Goal: Browse casually: Explore the website without a specific task or goal

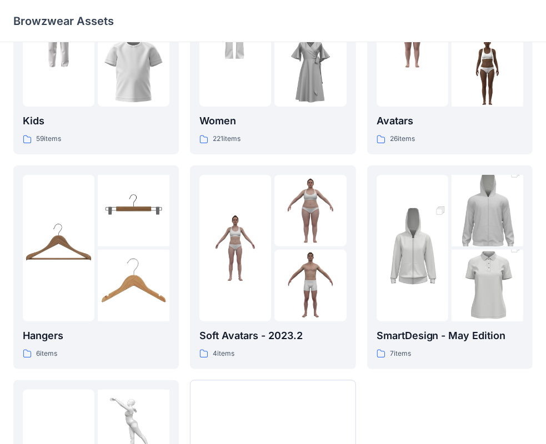
scroll to position [111, 0]
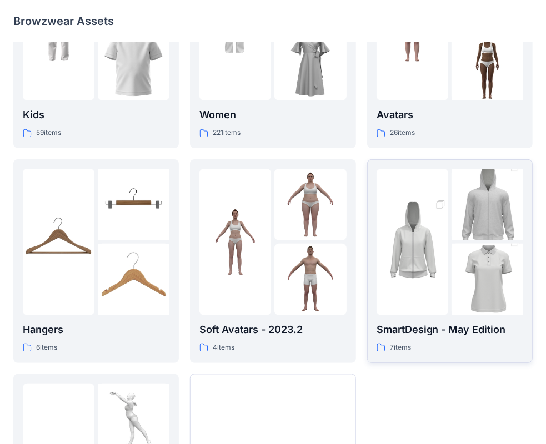
click at [462, 241] on div at bounding box center [488, 242] width 72 height 147
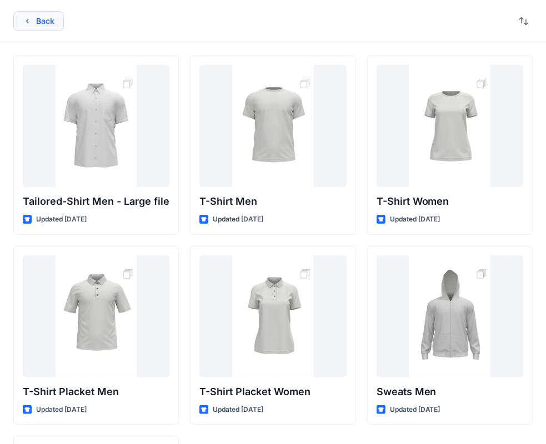
click at [31, 17] on icon "button" at bounding box center [27, 21] width 9 height 9
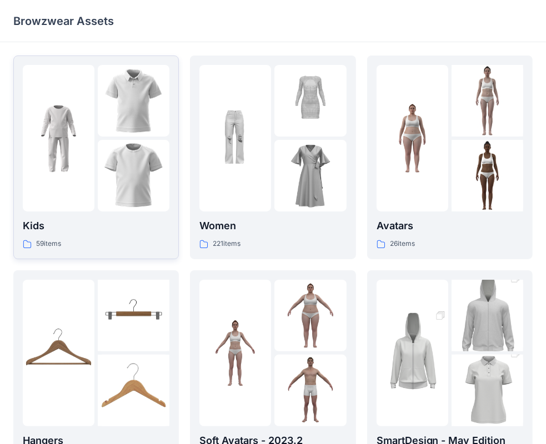
click at [113, 158] on img at bounding box center [134, 176] width 72 height 72
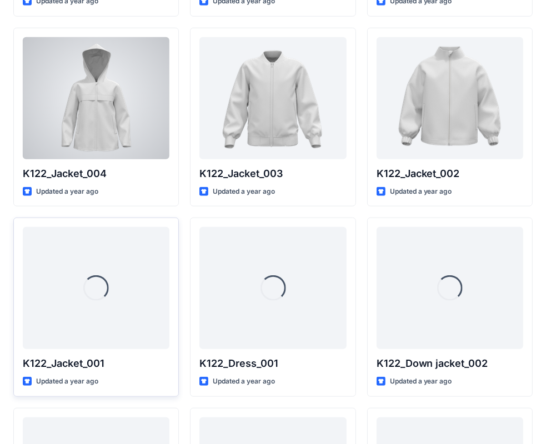
scroll to position [637, 0]
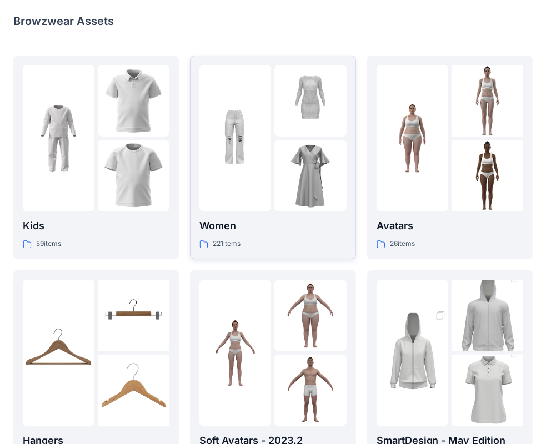
click at [303, 189] on div at bounding box center [310, 176] width 72 height 72
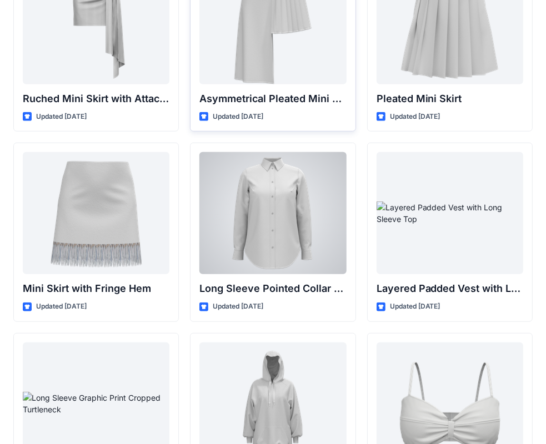
scroll to position [3142, 0]
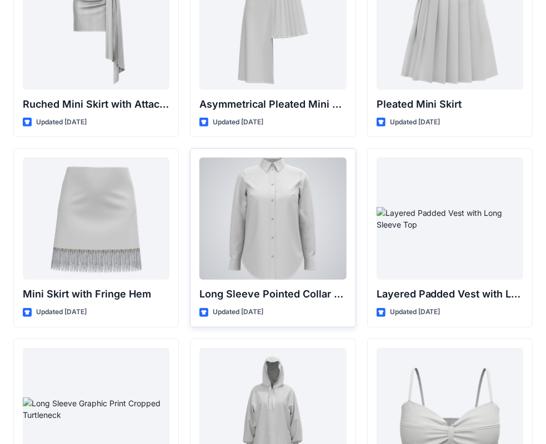
click at [271, 224] on div at bounding box center [272, 219] width 147 height 122
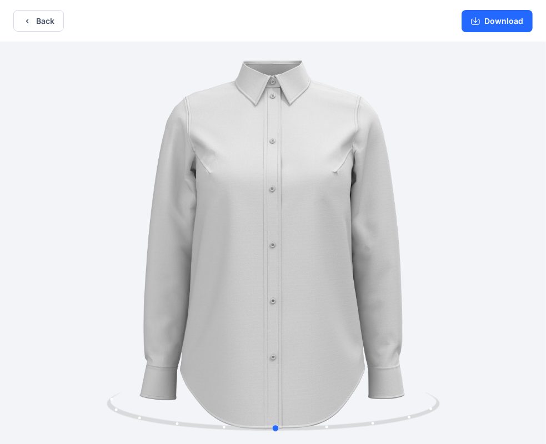
drag, startPoint x: 479, startPoint y: 347, endPoint x: 481, endPoint y: 338, distance: 9.0
click at [482, 343] on div at bounding box center [273, 244] width 546 height 404
click at [33, 17] on button "Back" at bounding box center [38, 21] width 51 height 22
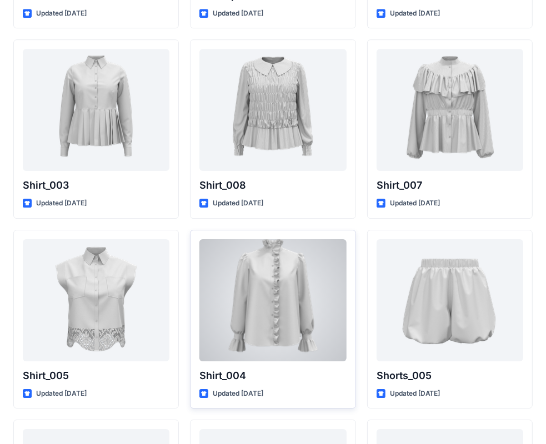
scroll to position [4926, 0]
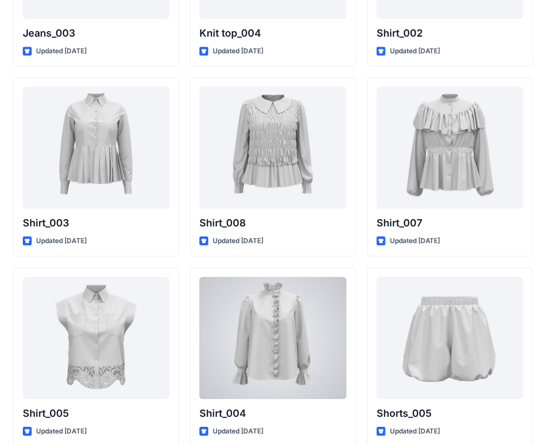
click at [267, 351] on div at bounding box center [272, 338] width 147 height 122
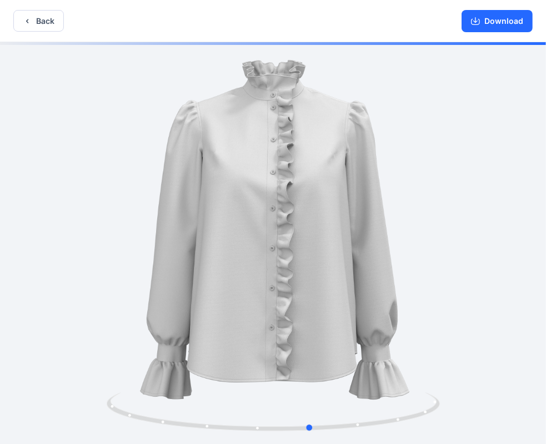
drag, startPoint x: 420, startPoint y: 306, endPoint x: 462, endPoint y: 308, distance: 41.7
click at [458, 303] on div at bounding box center [273, 244] width 546 height 404
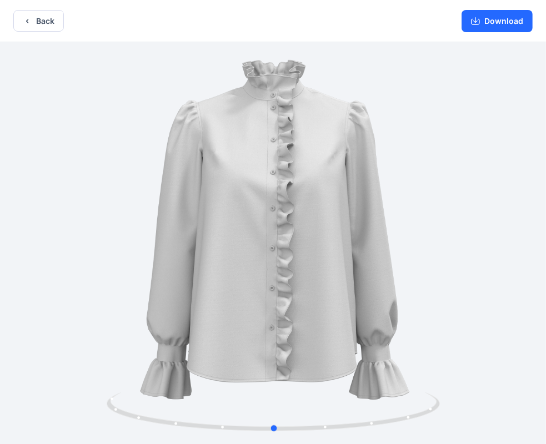
drag, startPoint x: 404, startPoint y: 422, endPoint x: 699, endPoint y: 311, distance: 314.5
click at [546, 311] on html "Back Download Version History" at bounding box center [273, 223] width 546 height 447
click at [520, 21] on button "Download" at bounding box center [497, 21] width 71 height 22
click at [32, 20] on button "Back" at bounding box center [38, 21] width 51 height 22
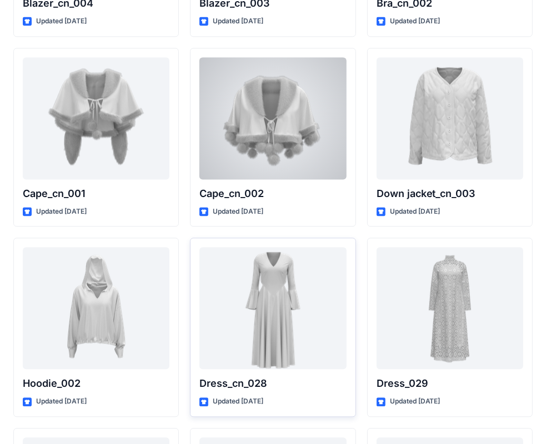
scroll to position [6893, 0]
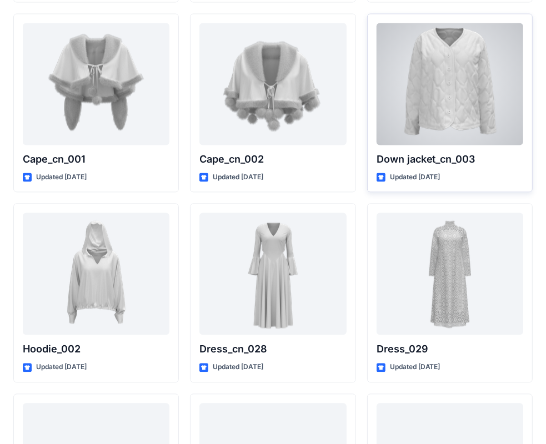
click at [449, 101] on div at bounding box center [450, 84] width 147 height 122
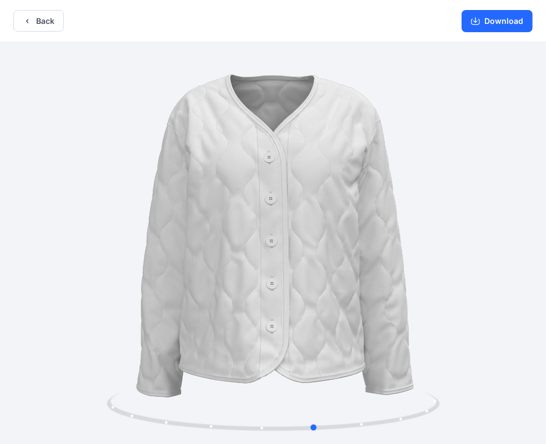
drag, startPoint x: 433, startPoint y: 407, endPoint x: 136, endPoint y: 344, distance: 304.3
click at [145, 376] on div at bounding box center [273, 244] width 546 height 404
click at [497, 24] on button "Download" at bounding box center [497, 21] width 71 height 22
click at [49, 17] on button "Back" at bounding box center [38, 21] width 51 height 22
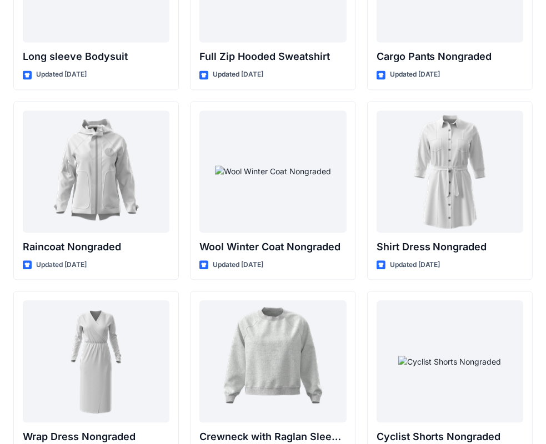
scroll to position [9660, 0]
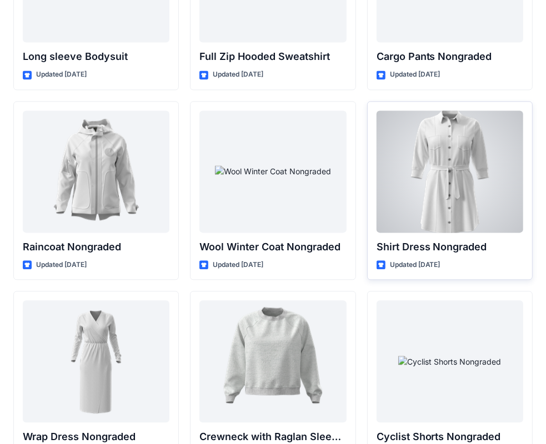
click at [445, 190] on div at bounding box center [450, 172] width 147 height 122
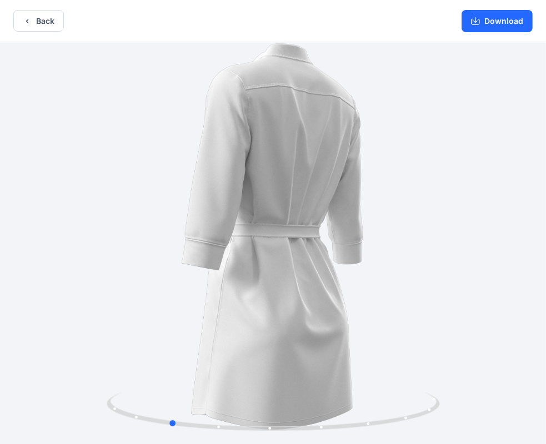
drag, startPoint x: 416, startPoint y: 413, endPoint x: 645, endPoint y: 293, distance: 259.2
click at [546, 293] on html "Back Download Version History" at bounding box center [273, 223] width 546 height 447
click at [26, 22] on icon "button" at bounding box center [27, 21] width 9 height 9
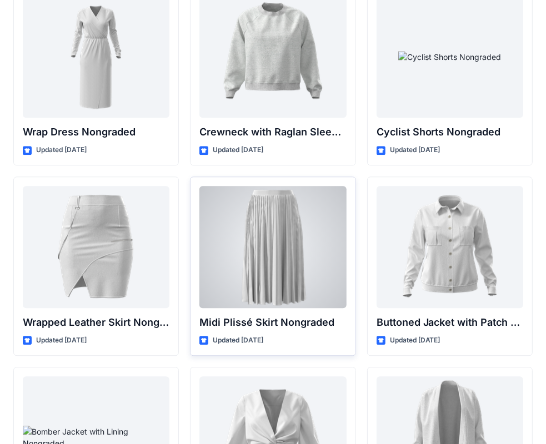
scroll to position [9993, 0]
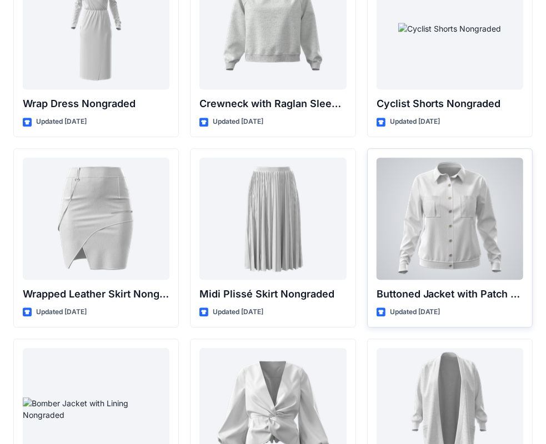
click at [454, 253] on div at bounding box center [450, 219] width 147 height 122
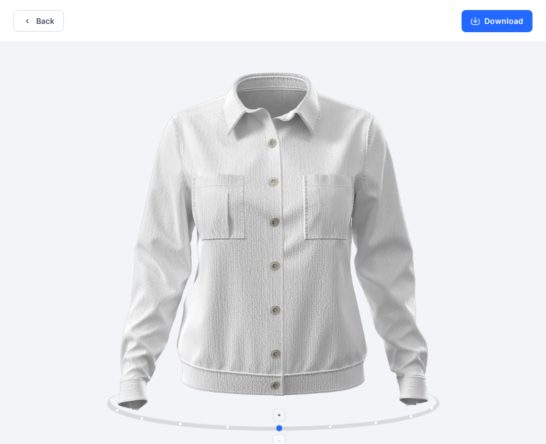
drag, startPoint x: 417, startPoint y: 418, endPoint x: 424, endPoint y: 413, distance: 8.0
click at [424, 413] on icon at bounding box center [275, 414] width 336 height 42
click at [516, 24] on button "Download" at bounding box center [497, 21] width 71 height 22
click at [43, 24] on button "Back" at bounding box center [38, 21] width 51 height 22
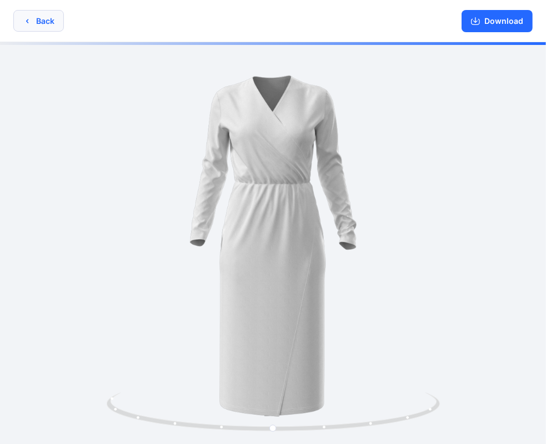
click at [34, 24] on button "Back" at bounding box center [38, 21] width 51 height 22
click at [30, 18] on icon "button" at bounding box center [27, 21] width 9 height 9
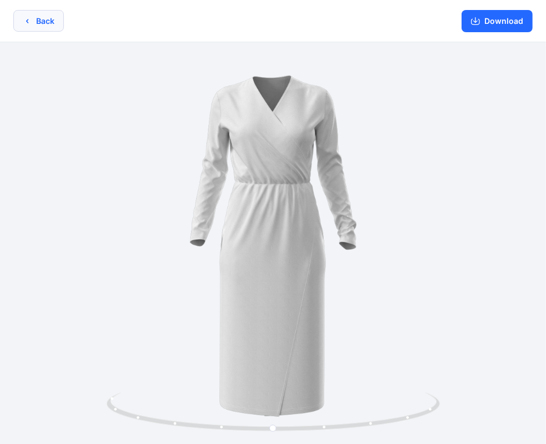
click at [34, 22] on button "Back" at bounding box center [38, 21] width 51 height 22
click at [37, 20] on button "Back" at bounding box center [38, 21] width 51 height 22
click at [51, 20] on button "Back" at bounding box center [38, 21] width 51 height 22
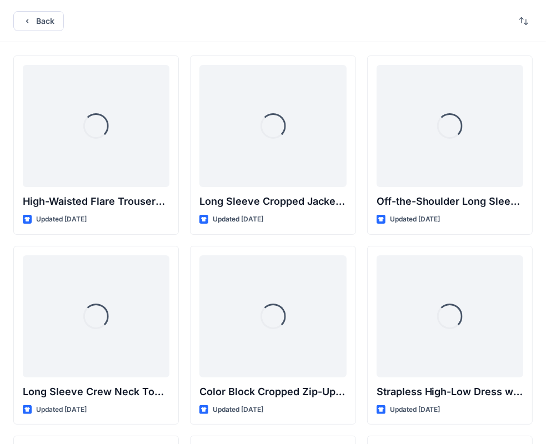
scroll to position [9993, 0]
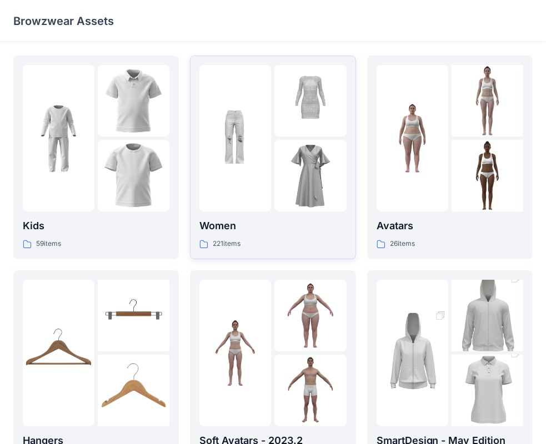
click at [284, 160] on img at bounding box center [310, 176] width 72 height 72
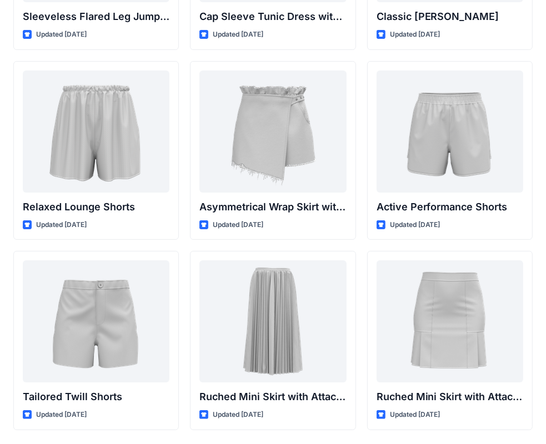
scroll to position [2698, 0]
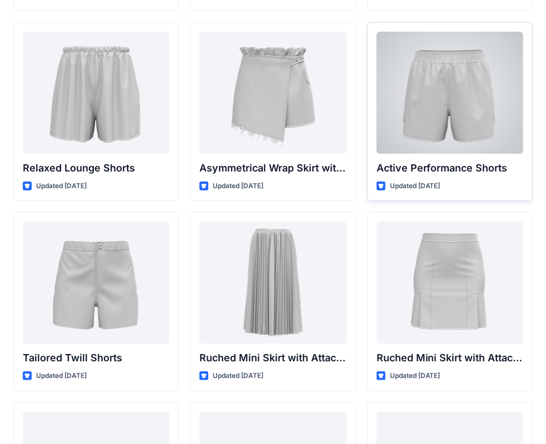
click at [448, 111] on div at bounding box center [450, 93] width 147 height 122
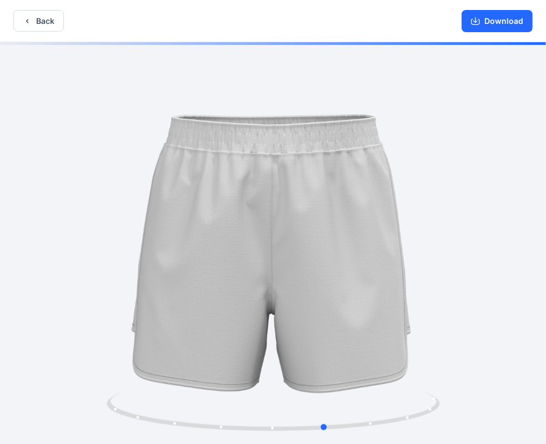
drag, startPoint x: 419, startPoint y: 413, endPoint x: 472, endPoint y: 386, distance: 59.6
click at [472, 386] on div at bounding box center [273, 244] width 546 height 404
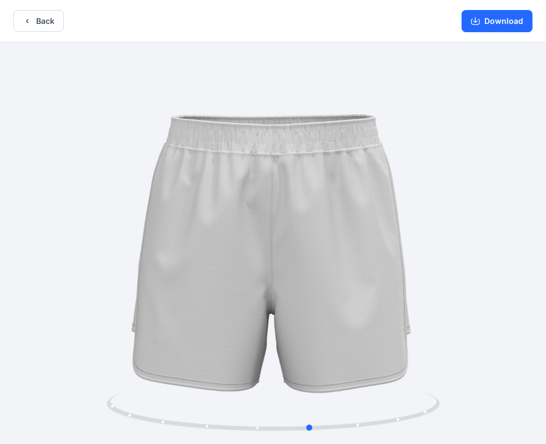
drag, startPoint x: 414, startPoint y: 413, endPoint x: 66, endPoint y: 398, distance: 348.7
click at [66, 398] on div at bounding box center [273, 244] width 546 height 404
click at [36, 18] on button "Back" at bounding box center [38, 21] width 51 height 22
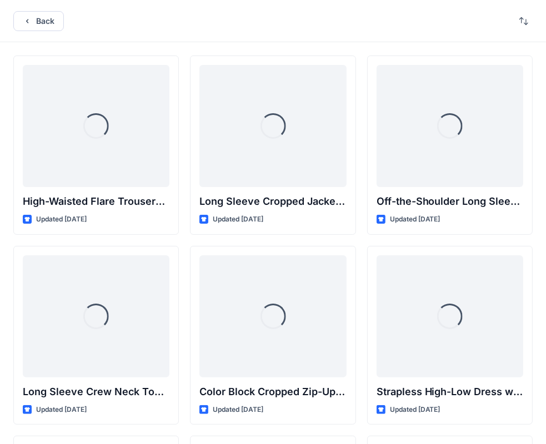
scroll to position [2698, 0]
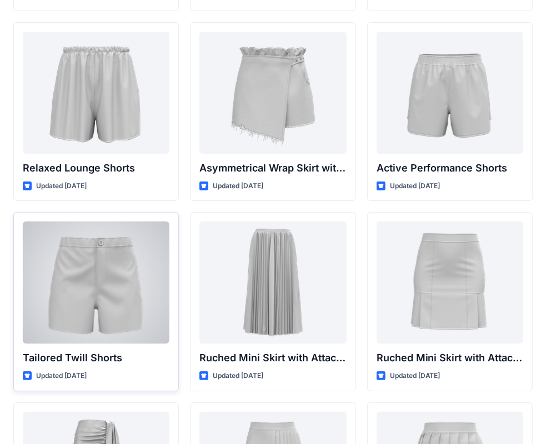
click at [94, 305] on div at bounding box center [96, 283] width 147 height 122
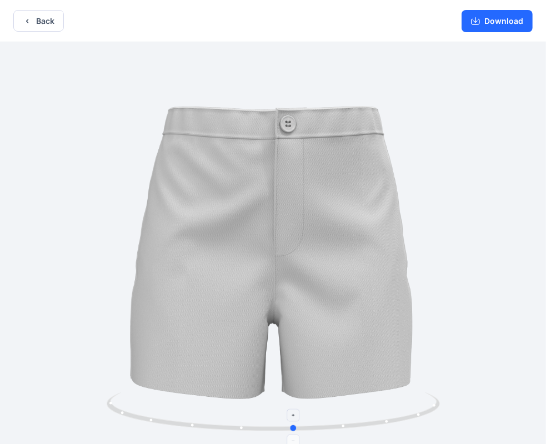
drag, startPoint x: 423, startPoint y: 414, endPoint x: 111, endPoint y: 434, distance: 312.9
click at [111, 434] on icon at bounding box center [275, 414] width 336 height 42
click at [36, 19] on button "Back" at bounding box center [38, 21] width 51 height 22
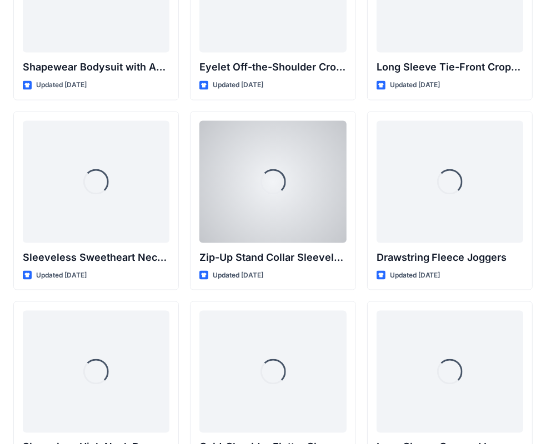
scroll to position [3793, 0]
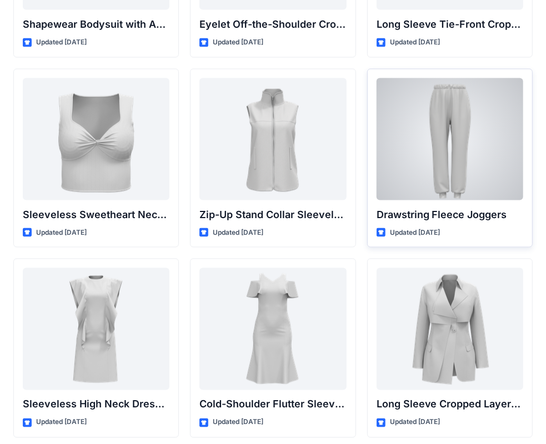
click at [461, 134] on div at bounding box center [450, 139] width 147 height 122
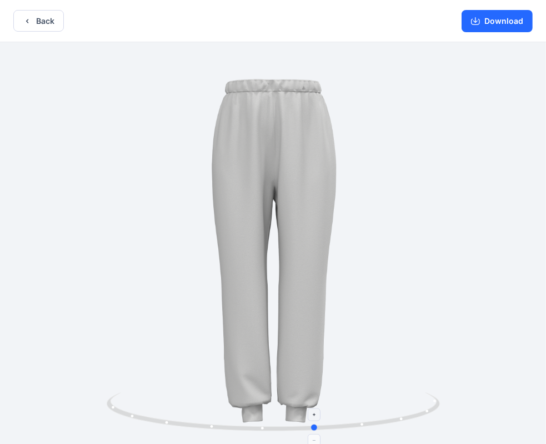
drag, startPoint x: 407, startPoint y: 414, endPoint x: 118, endPoint y: 416, distance: 288.3
click at [118, 416] on icon at bounding box center [275, 414] width 336 height 42
click at [31, 19] on icon "button" at bounding box center [27, 21] width 9 height 9
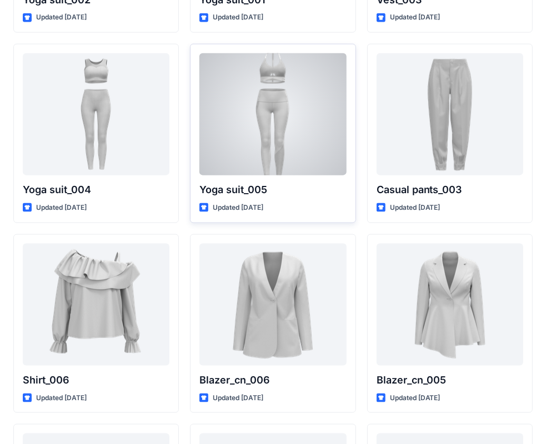
scroll to position [6298, 0]
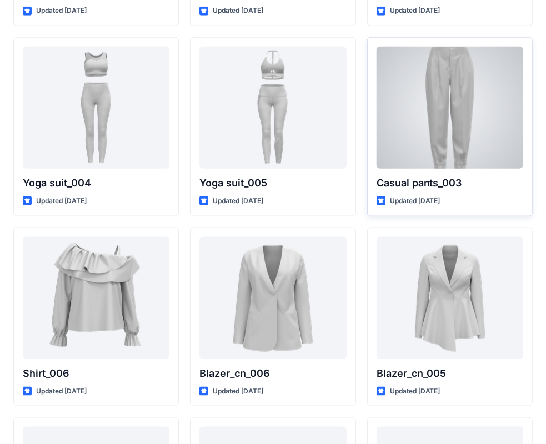
drag, startPoint x: 453, startPoint y: 143, endPoint x: 455, endPoint y: 150, distance: 7.4
click at [446, 118] on div at bounding box center [450, 108] width 147 height 122
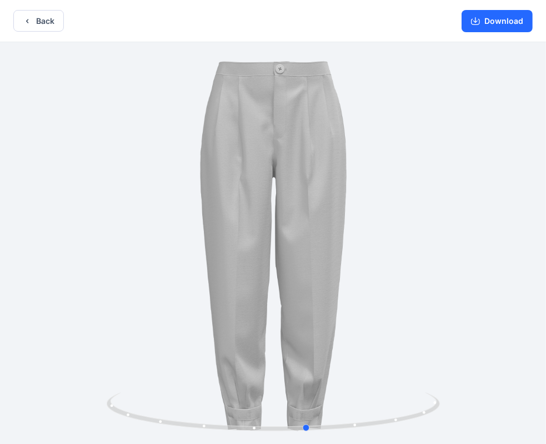
drag, startPoint x: 406, startPoint y: 415, endPoint x: 203, endPoint y: 374, distance: 206.2
click at [108, 382] on div at bounding box center [273, 244] width 546 height 404
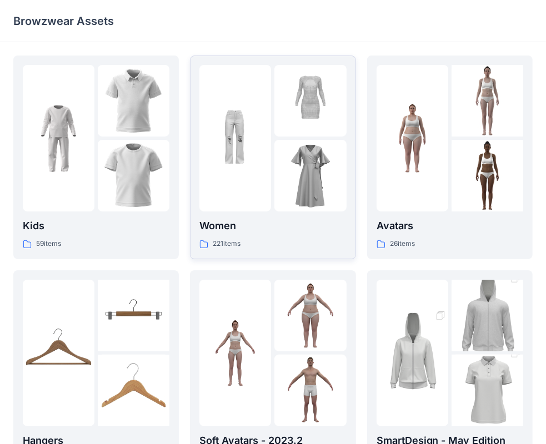
click at [267, 154] on img at bounding box center [235, 139] width 72 height 72
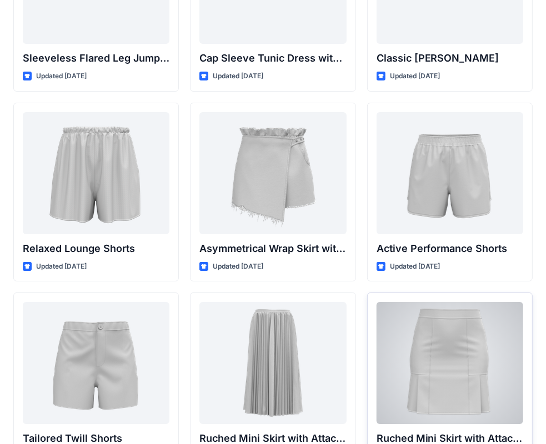
scroll to position [2698, 0]
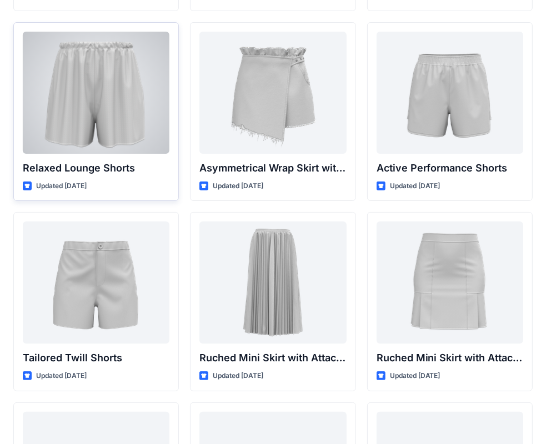
click at [88, 76] on div at bounding box center [96, 93] width 147 height 122
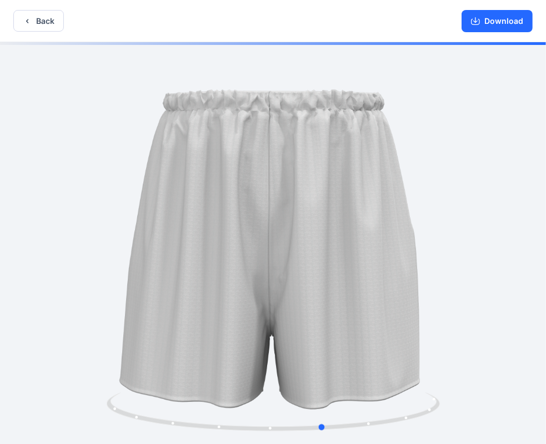
drag, startPoint x: 407, startPoint y: 416, endPoint x: 142, endPoint y: 308, distance: 286.1
click at [142, 308] on div at bounding box center [273, 244] width 546 height 404
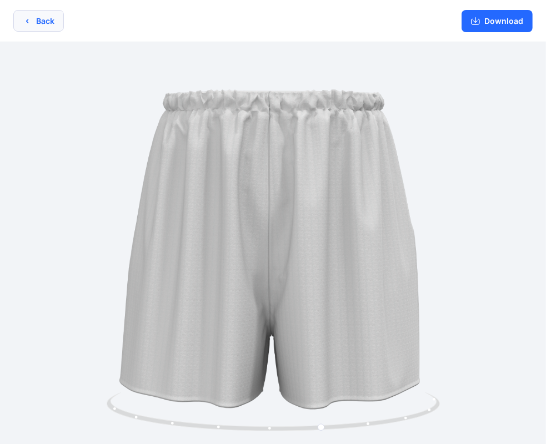
click at [29, 18] on icon "button" at bounding box center [27, 21] width 9 height 9
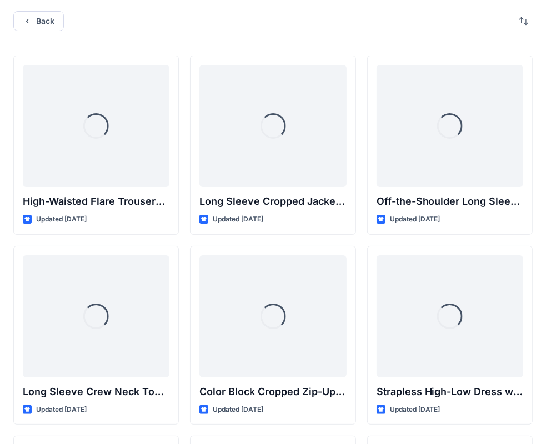
scroll to position [2698, 0]
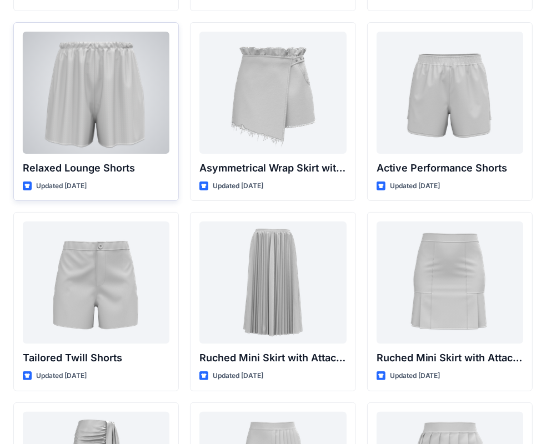
click at [112, 113] on div at bounding box center [96, 93] width 147 height 122
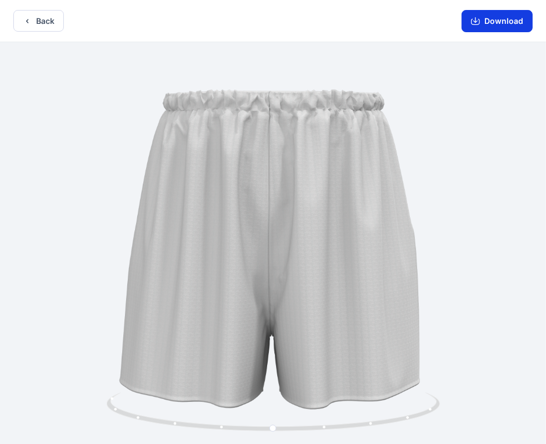
click at [511, 24] on button "Download" at bounding box center [497, 21] width 71 height 22
